Goal: Information Seeking & Learning: Find specific fact

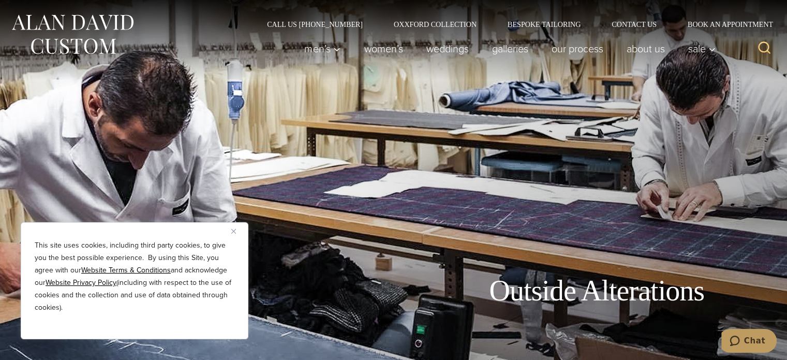
click at [234, 225] on button "Close" at bounding box center [237, 231] width 12 height 12
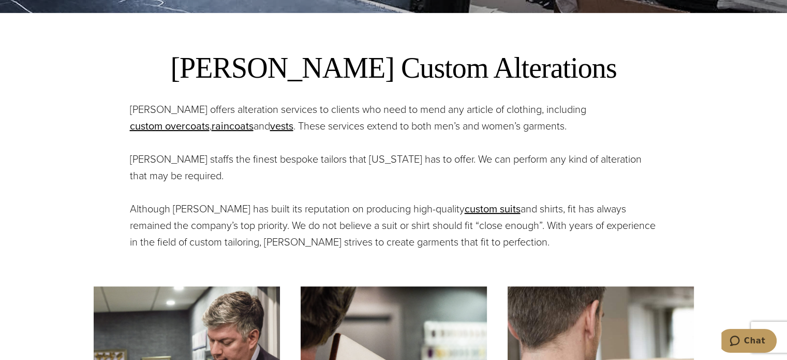
scroll to position [354, 0]
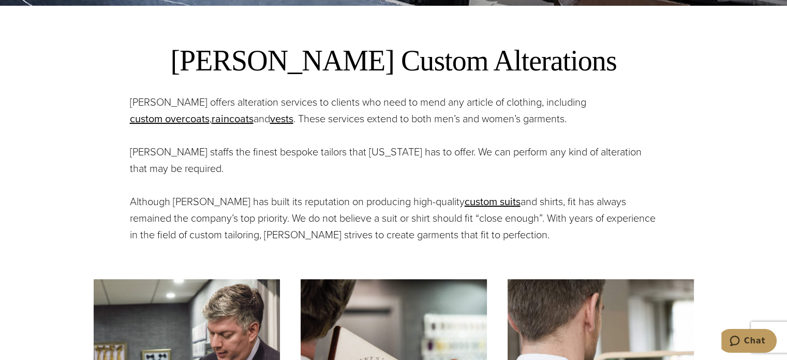
click at [228, 54] on h2 "[PERSON_NAME] Custom Alterations" at bounding box center [394, 60] width 528 height 37
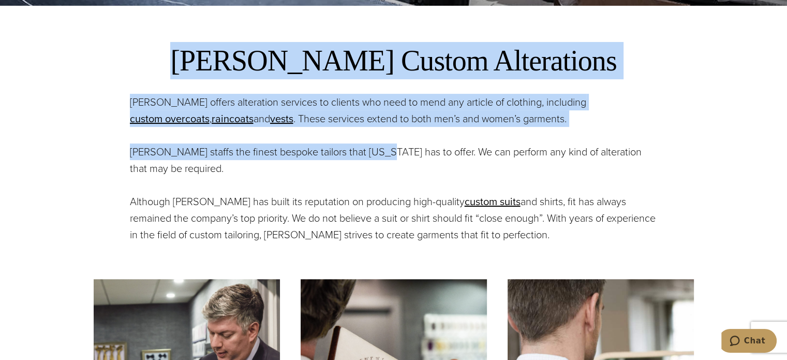
drag, startPoint x: 228, startPoint y: 54, endPoint x: 364, endPoint y: 136, distance: 159.5
click at [364, 136] on div "[PERSON_NAME] Custom Alterations [PERSON_NAME] offers alteration services to cl…" at bounding box center [394, 142] width 528 height 201
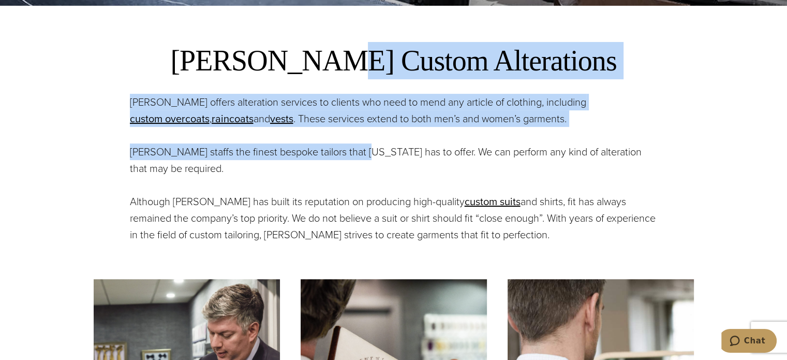
drag, startPoint x: 364, startPoint y: 136, endPoint x: 352, endPoint y: 45, distance: 91.9
click at [352, 45] on div "[PERSON_NAME] Custom Alterations [PERSON_NAME] offers alteration services to cl…" at bounding box center [394, 142] width 528 height 201
click at [352, 45] on h2 "[PERSON_NAME] Custom Alterations" at bounding box center [394, 60] width 528 height 37
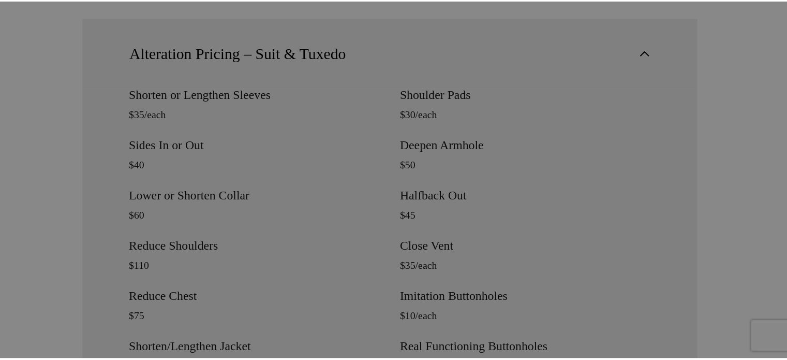
scroll to position [0, 0]
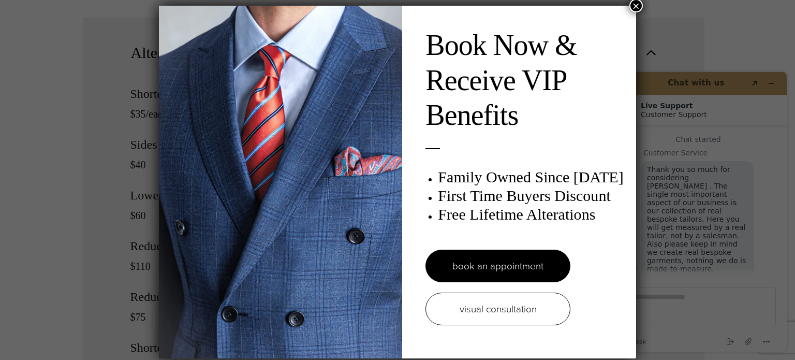
click at [631, 4] on button "×" at bounding box center [635, 5] width 13 height 13
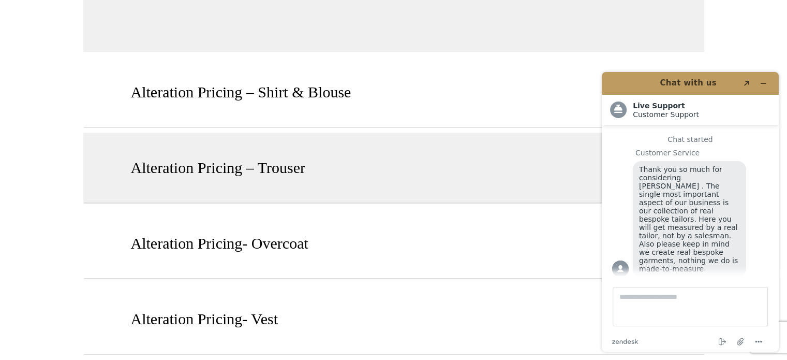
scroll to position [1324, 0]
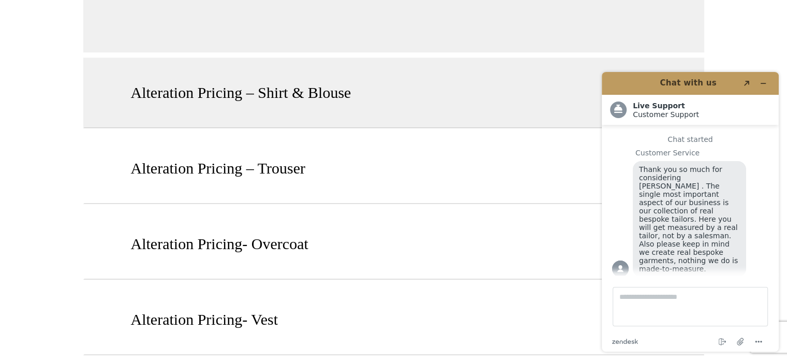
click at [217, 85] on span "Alteration Pricing – Shirt & Blouse" at bounding box center [241, 92] width 220 height 23
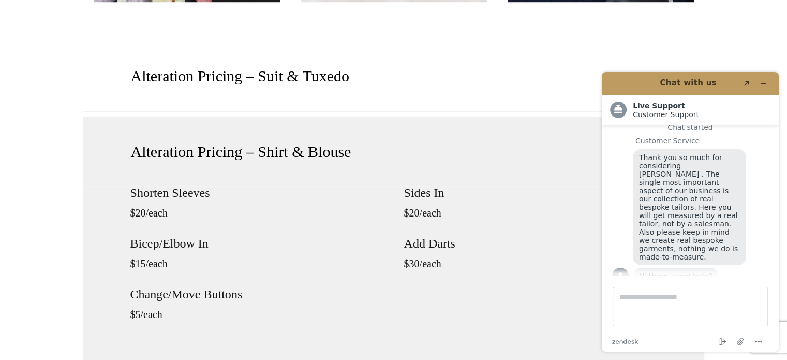
scroll to position [842, 0]
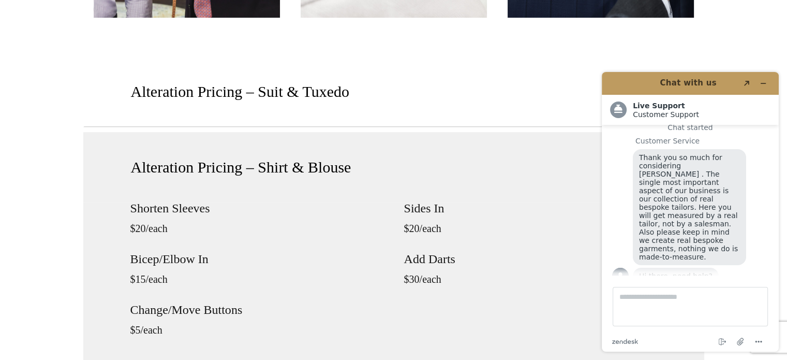
click at [251, 164] on span "Alteration Pricing – Shirt & Blouse" at bounding box center [241, 167] width 220 height 23
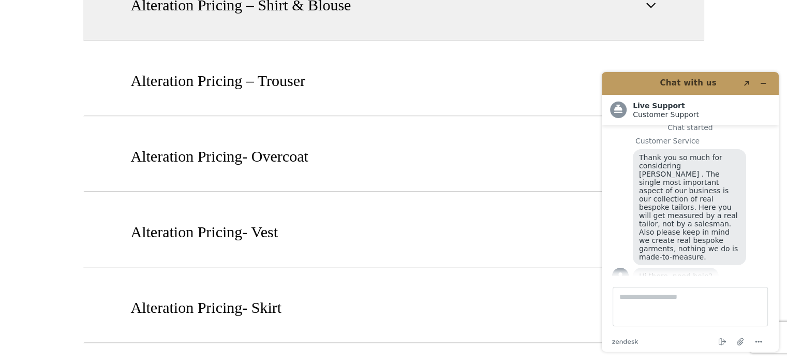
scroll to position [1112, 0]
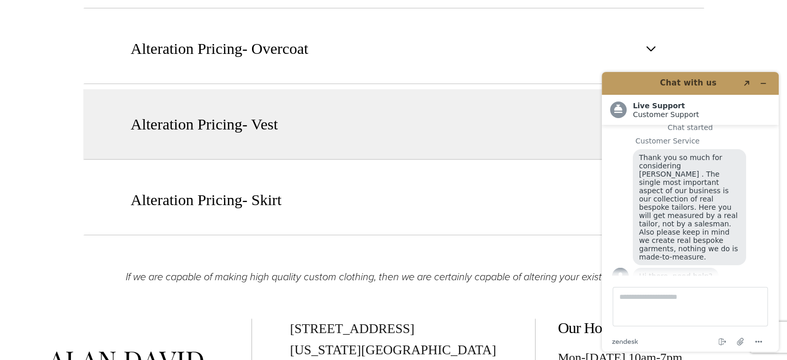
click at [251, 114] on span "Alteration Pricing- Vest" at bounding box center [204, 124] width 147 height 23
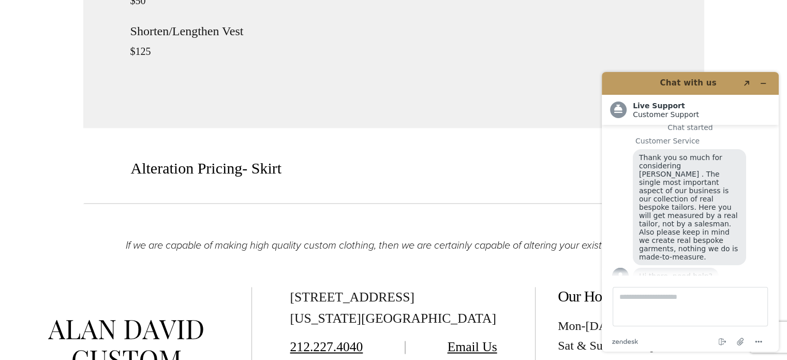
scroll to position [1531, 0]
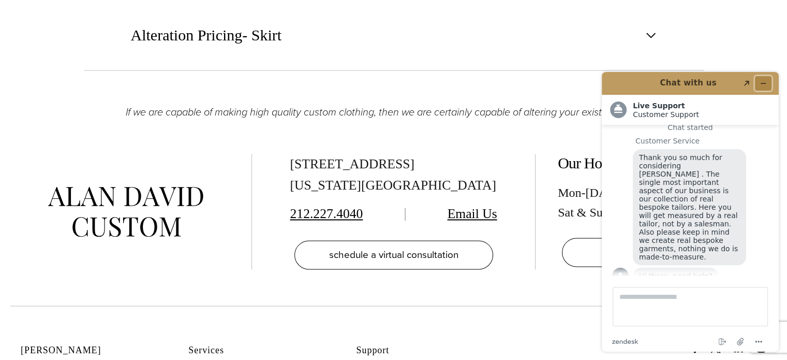
click at [760, 85] on icon "Minimize widget" at bounding box center [763, 83] width 7 height 7
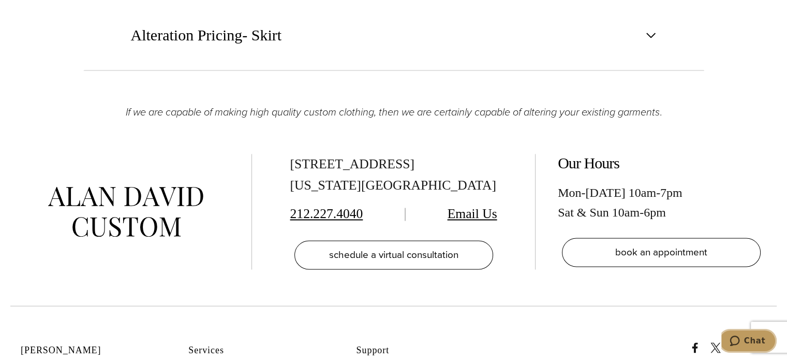
scroll to position [1644, 0]
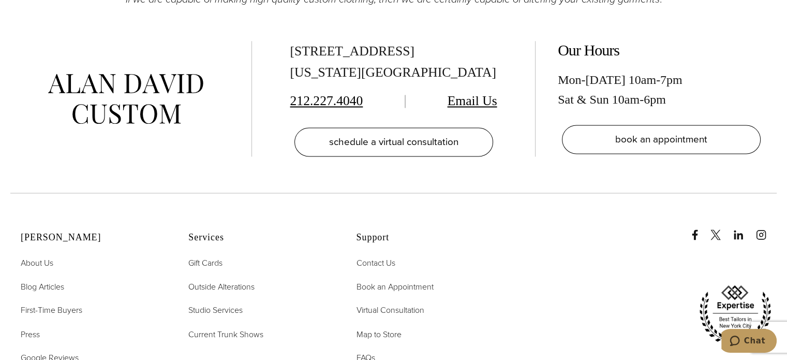
click at [381, 51] on div "[STREET_ADDRESS][US_STATE]" at bounding box center [393, 62] width 207 height 42
click at [363, 51] on div "[STREET_ADDRESS][US_STATE]" at bounding box center [393, 62] width 207 height 42
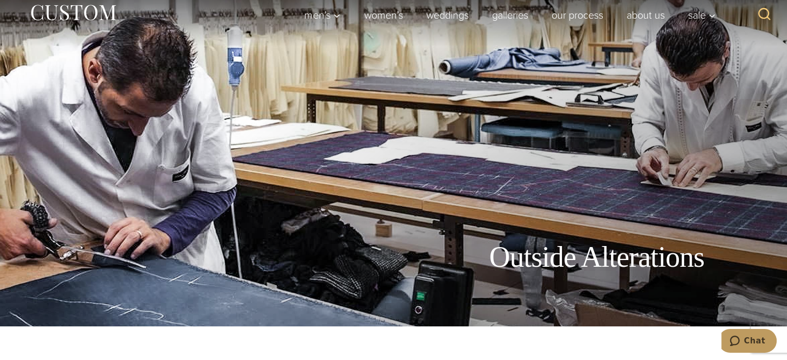
scroll to position [52, 0]
